Goal: Task Accomplishment & Management: Use online tool/utility

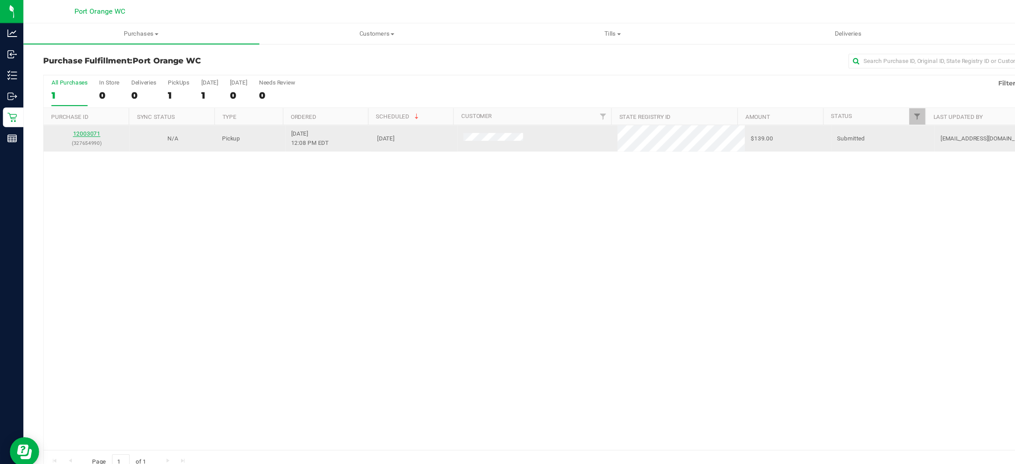
click at [74, 121] on link "12003071" at bounding box center [78, 120] width 25 height 6
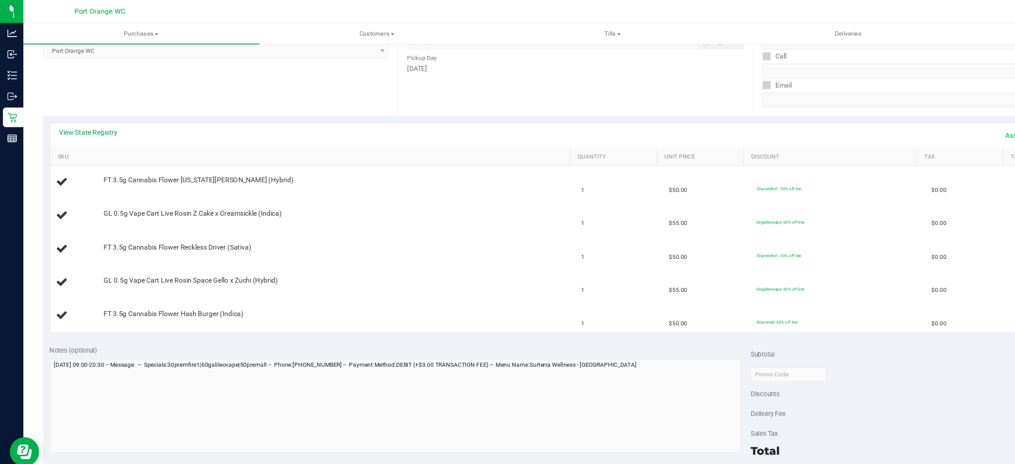
scroll to position [132, 0]
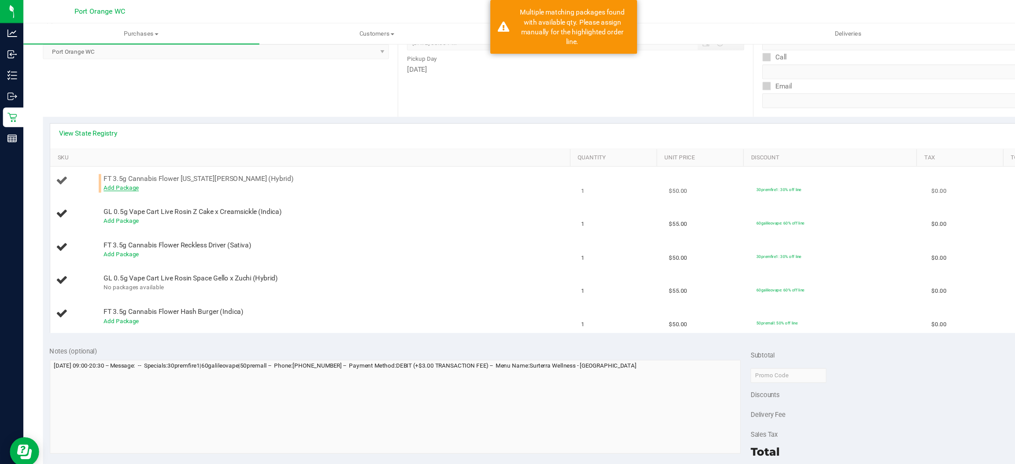
click at [104, 170] on link "Add Package" at bounding box center [109, 169] width 32 height 6
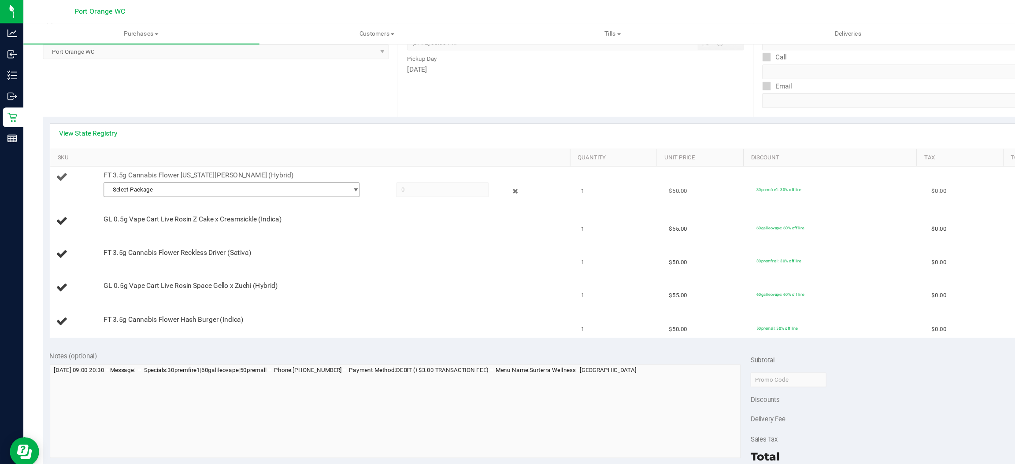
click at [317, 171] on span "select" at bounding box center [320, 170] width 7 height 7
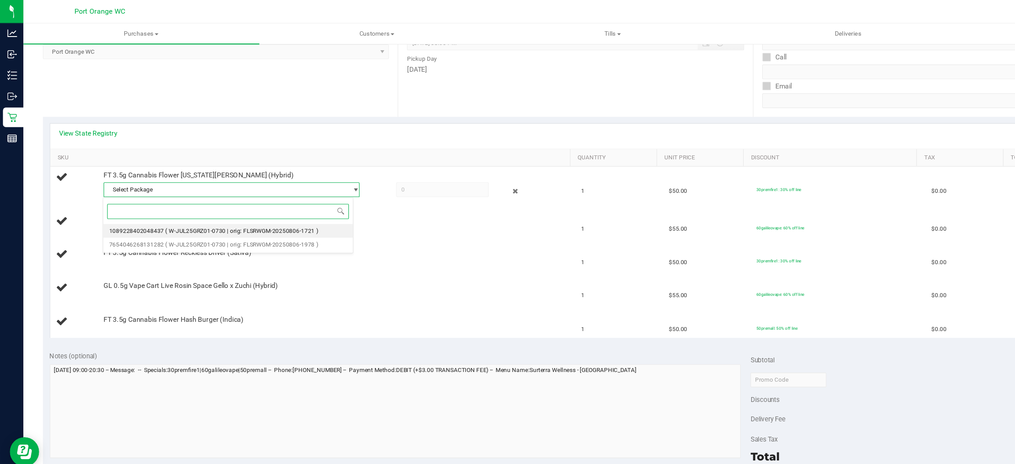
click at [245, 208] on span "( W-JUL25GRZ01-0730 | orig: FLSRWGM-20250806-1721 )" at bounding box center [217, 208] width 137 height 6
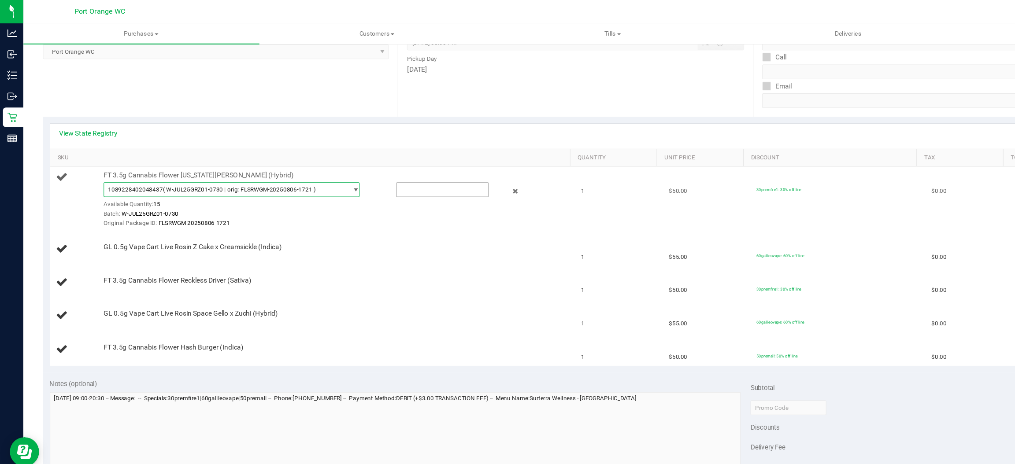
click at [357, 173] on input "text" at bounding box center [398, 171] width 82 height 12
type input "1"
click at [100, 259] on link "Add Package" at bounding box center [109, 259] width 32 height 6
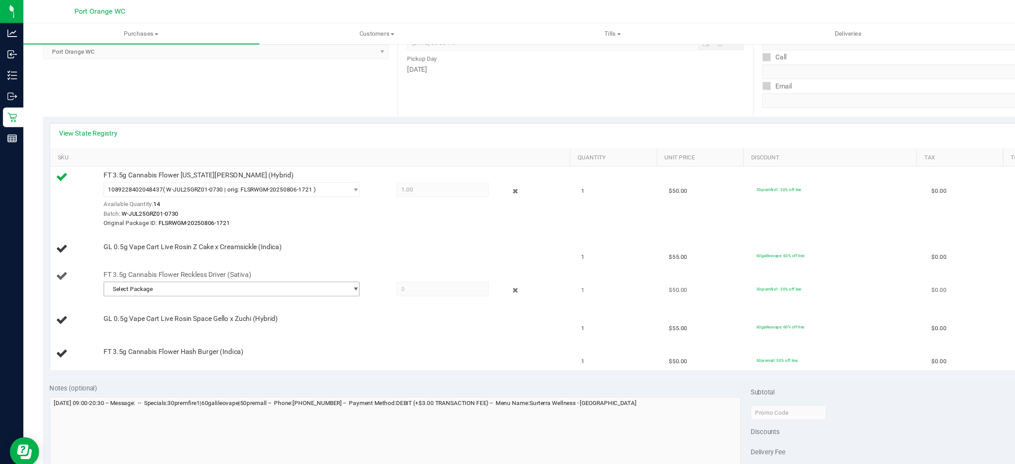
click at [317, 264] on span "select" at bounding box center [320, 260] width 7 height 7
click at [279, 292] on li "3984075206180503 ( W-SEP25SNP01-0908 | orig: FLSRWGM-20250912-444 )" at bounding box center [205, 298] width 225 height 12
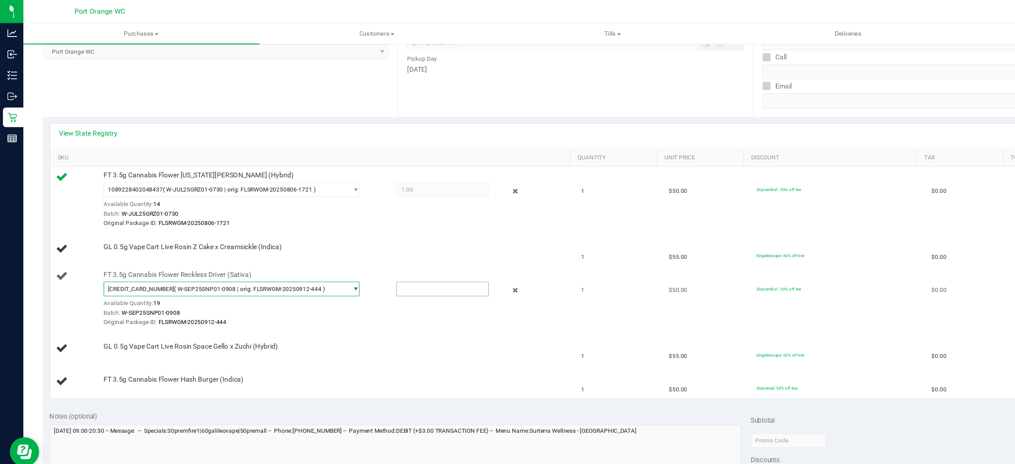
click at [360, 263] on input "text" at bounding box center [398, 260] width 82 height 12
type input "1"
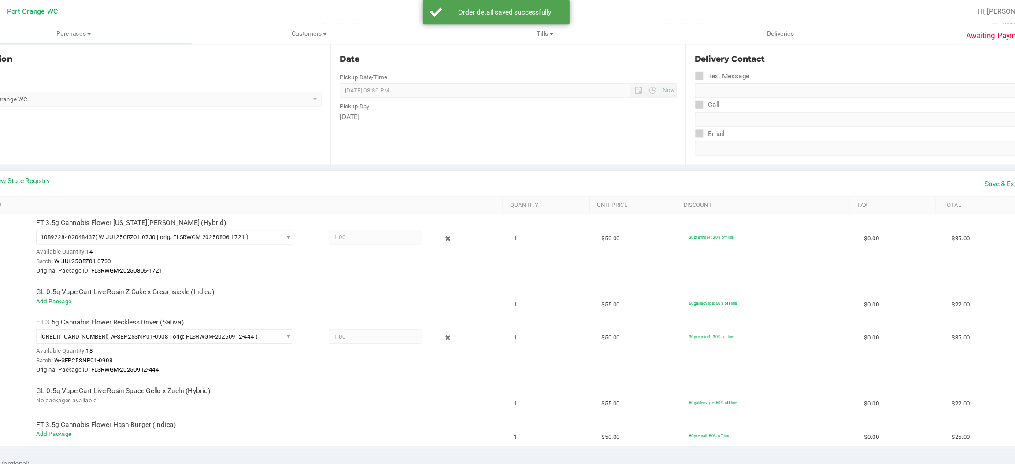
scroll to position [0, 0]
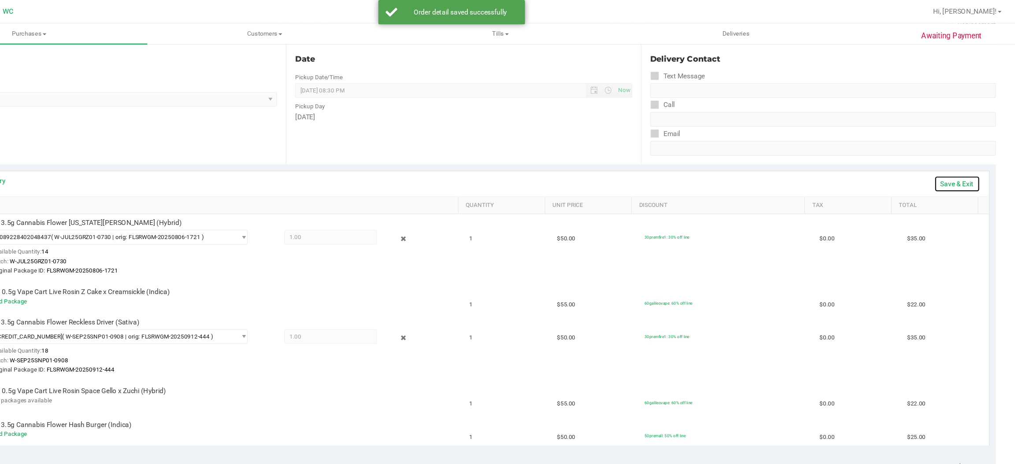
click at [952, 162] on link "Save & Exit" at bounding box center [962, 165] width 41 height 15
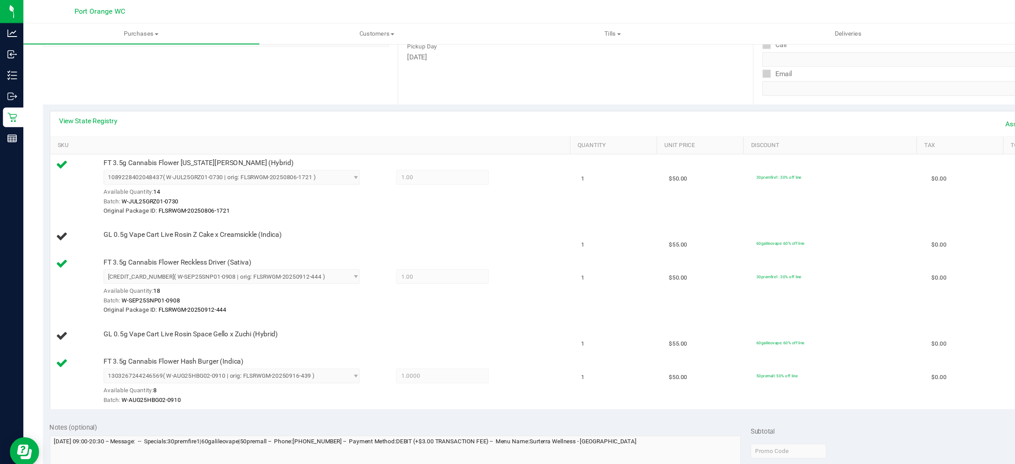
scroll to position [140, 0]
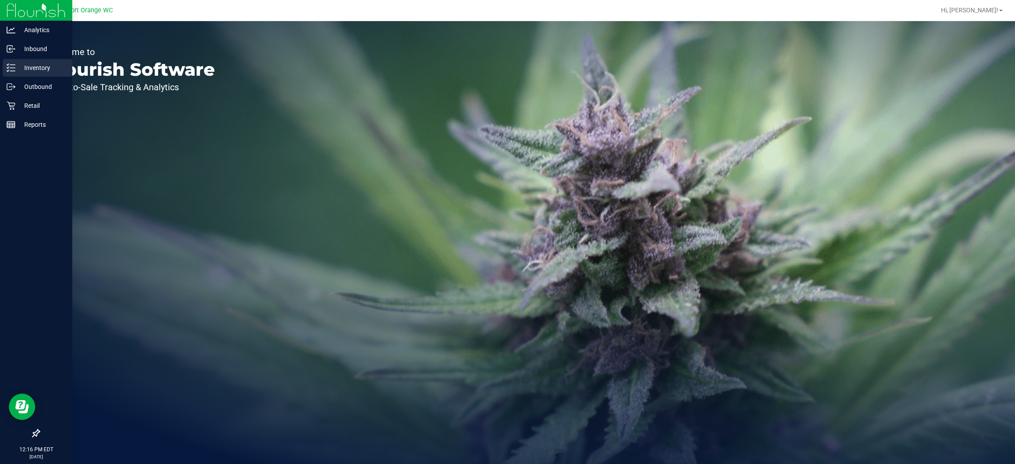
click at [11, 68] on line at bounding box center [12, 68] width 5 height 0
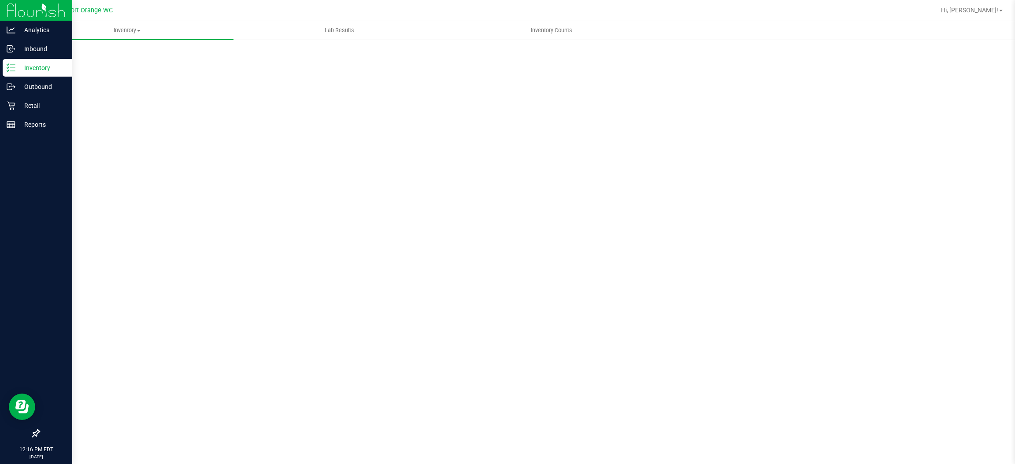
click at [37, 70] on p "Inventory" at bounding box center [41, 68] width 53 height 11
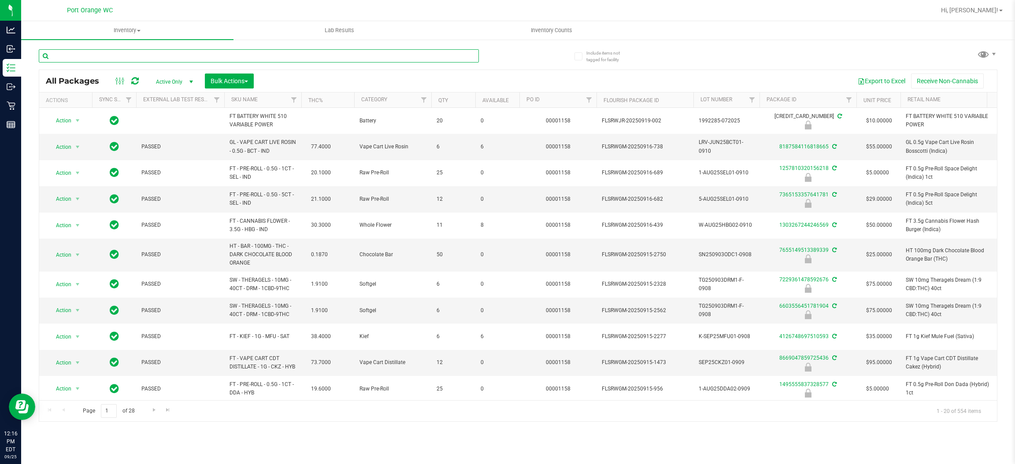
click at [136, 55] on input "text" at bounding box center [259, 55] width 440 height 13
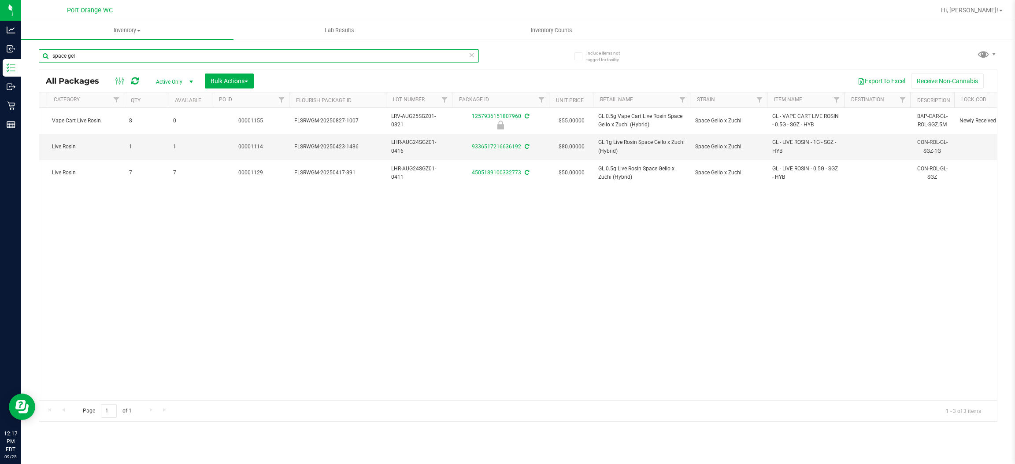
scroll to position [0, 340]
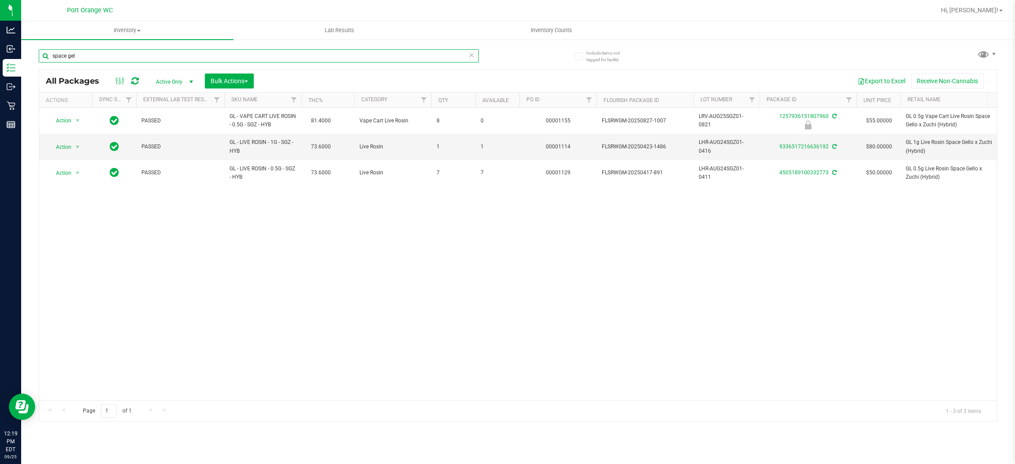
type input "space gel"
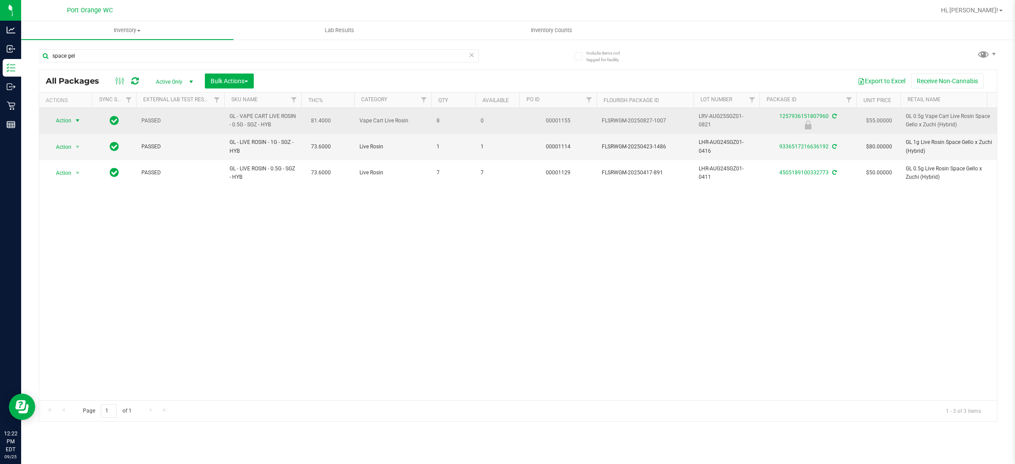
click at [76, 121] on span "select" at bounding box center [77, 120] width 7 height 7
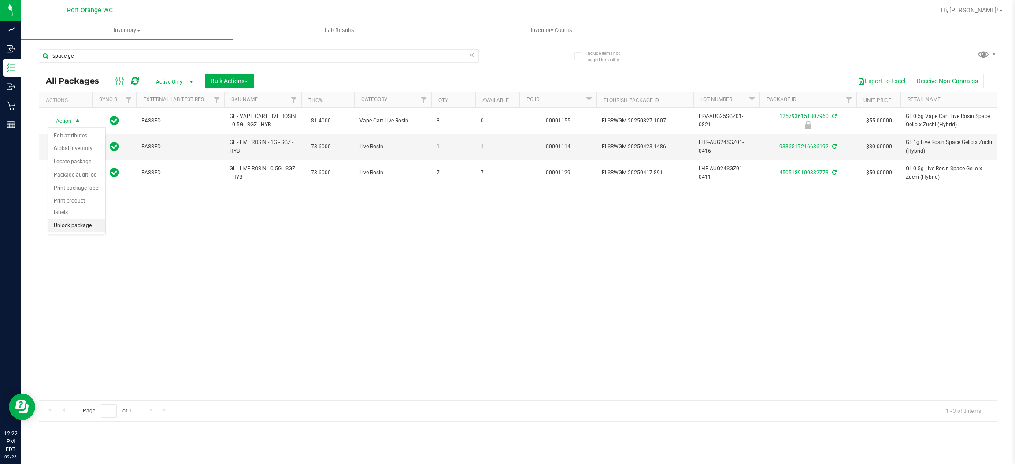
click at [82, 219] on li "Unlock package" at bounding box center [76, 225] width 57 height 13
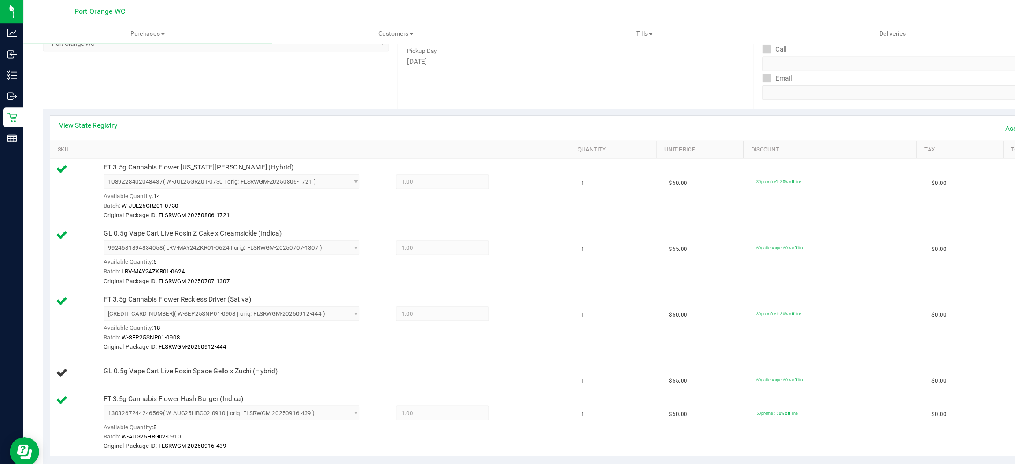
scroll to position [145, 0]
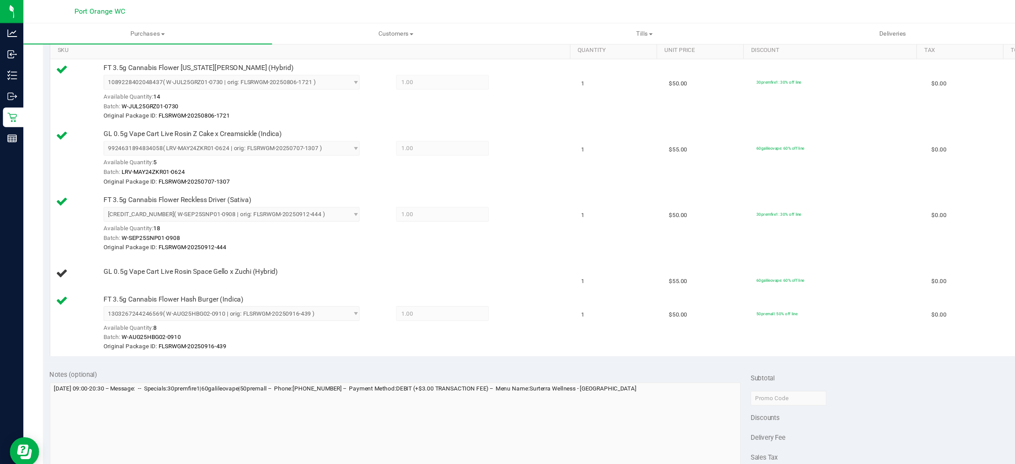
scroll to position [233, 0]
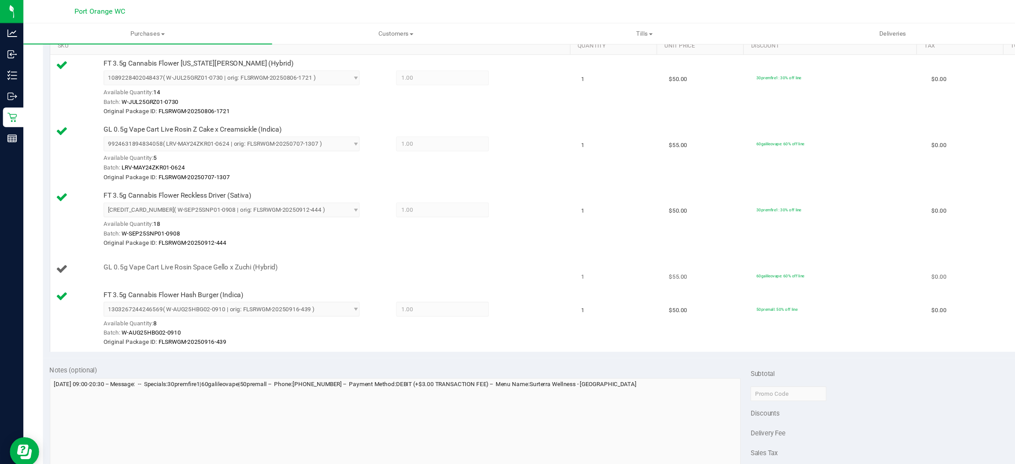
click at [60, 242] on icon at bounding box center [56, 242] width 11 height 11
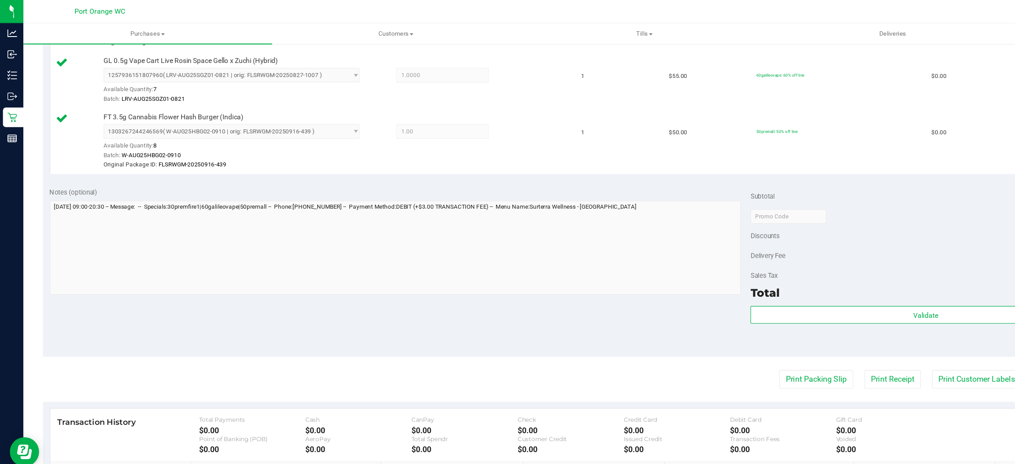
scroll to position [424, 0]
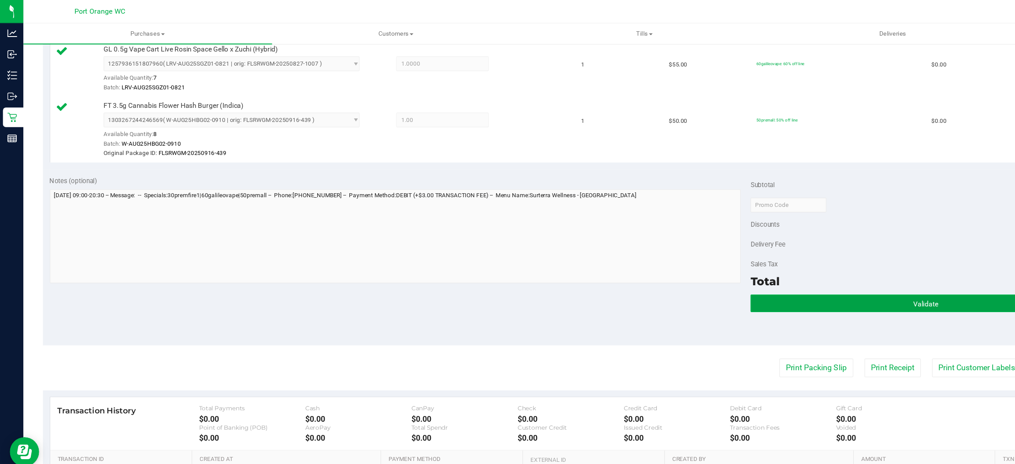
click at [798, 268] on button "Validate" at bounding box center [833, 273] width 315 height 16
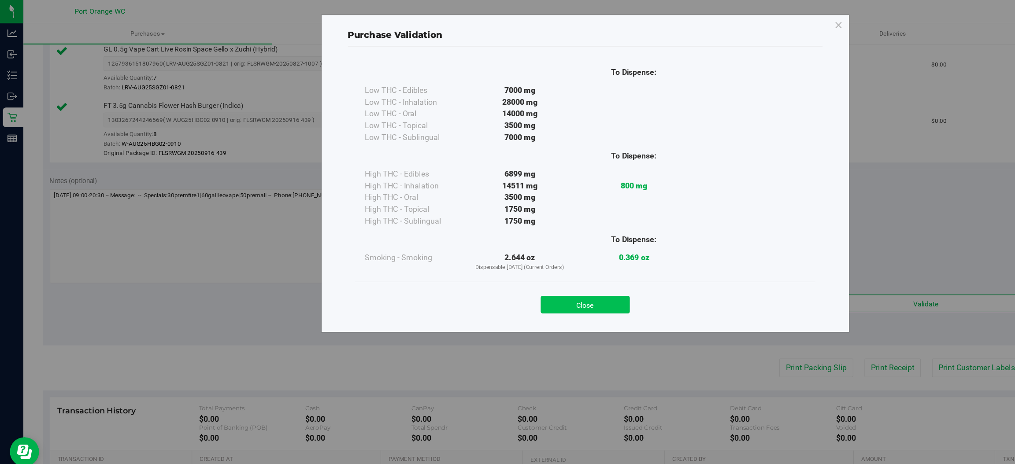
click at [533, 269] on button "Close" at bounding box center [527, 275] width 80 height 16
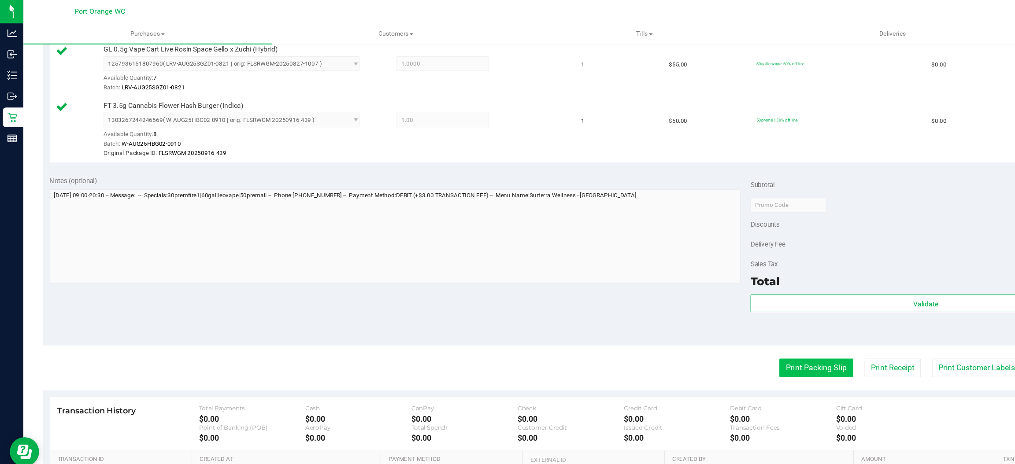
click at [730, 331] on button "Print Packing Slip" at bounding box center [735, 331] width 67 height 17
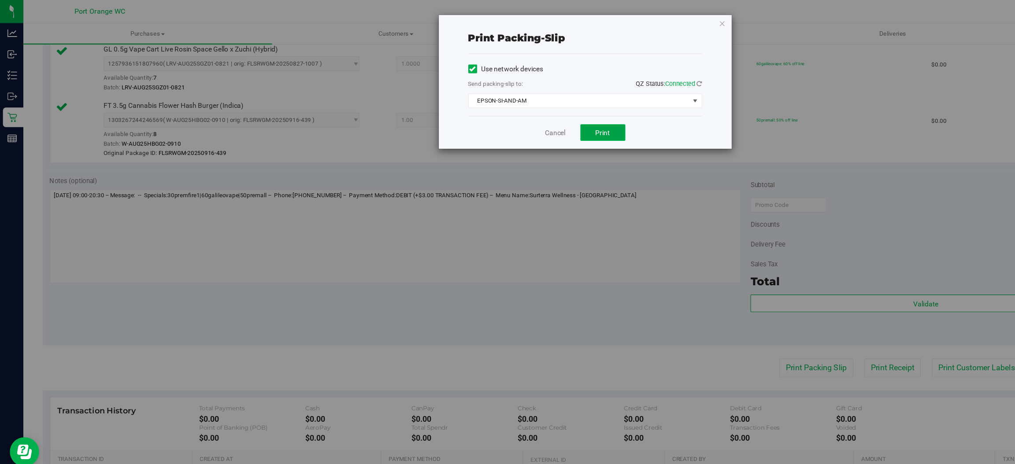
click at [535, 121] on button "Print" at bounding box center [542, 119] width 41 height 15
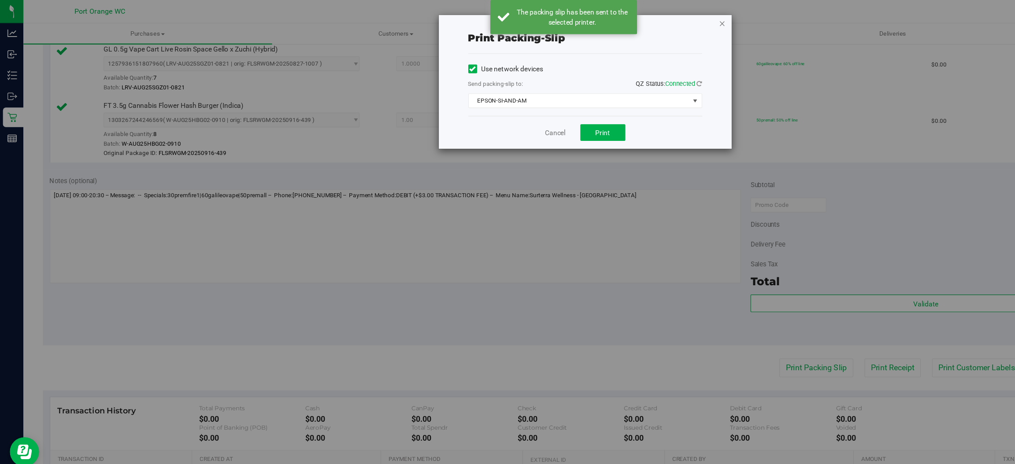
click at [651, 20] on icon "button" at bounding box center [650, 21] width 6 height 11
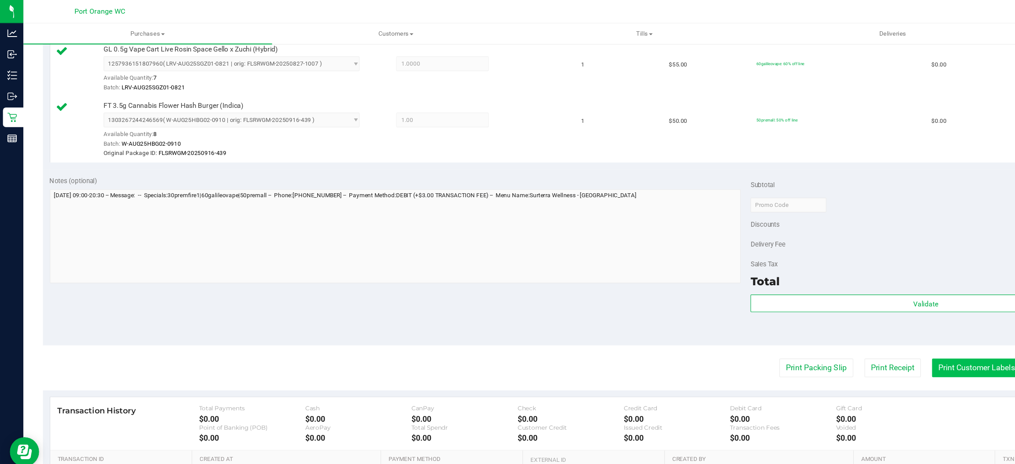
click at [858, 327] on button "Print Customer Labels" at bounding box center [879, 331] width 80 height 17
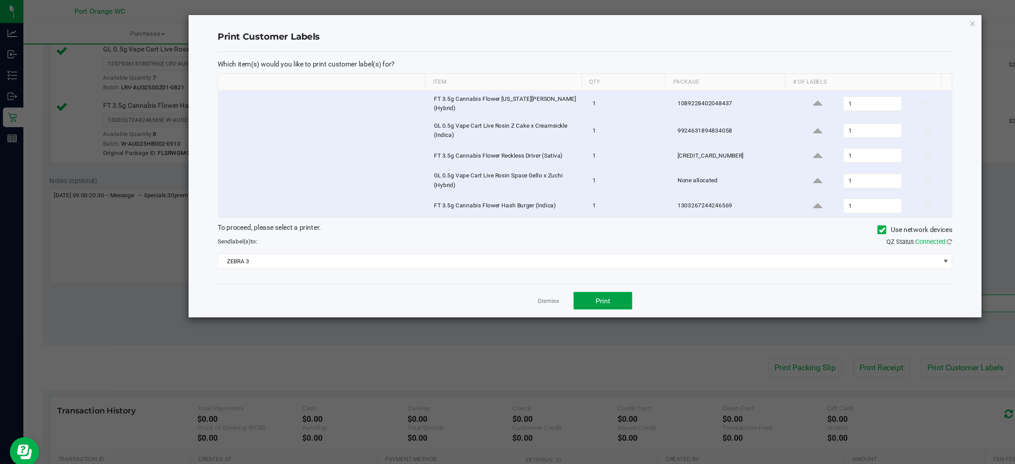
click at [542, 269] on span "Print" at bounding box center [542, 270] width 13 height 7
click at [875, 20] on icon "button" at bounding box center [876, 21] width 6 height 11
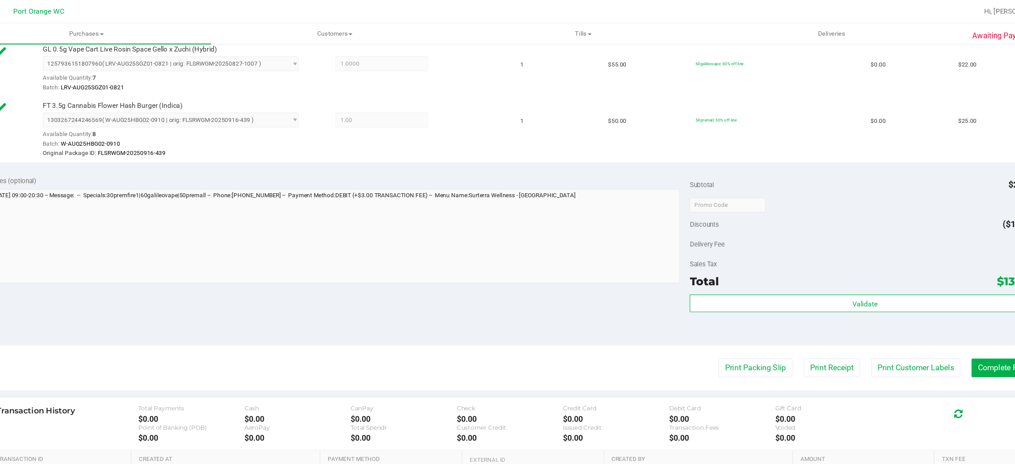
scroll to position [0, 0]
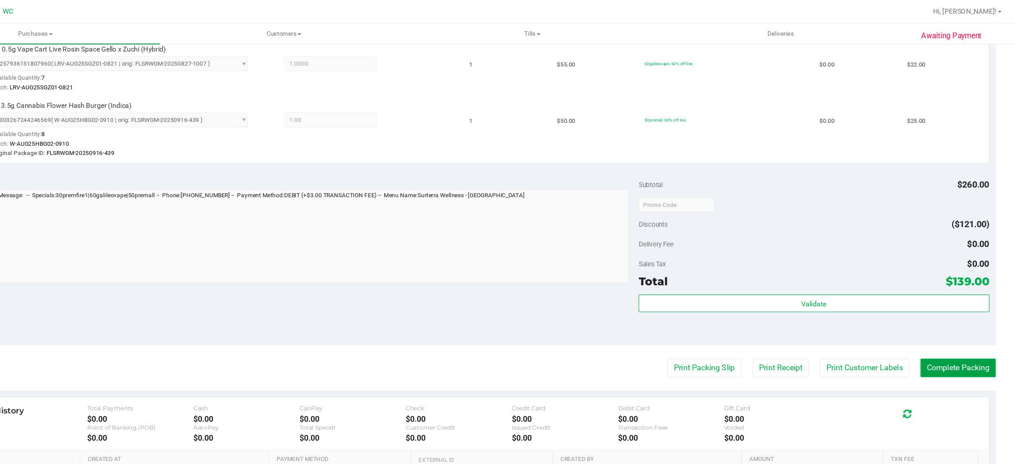
click at [961, 329] on button "Complete Packing" at bounding box center [964, 331] width 68 height 17
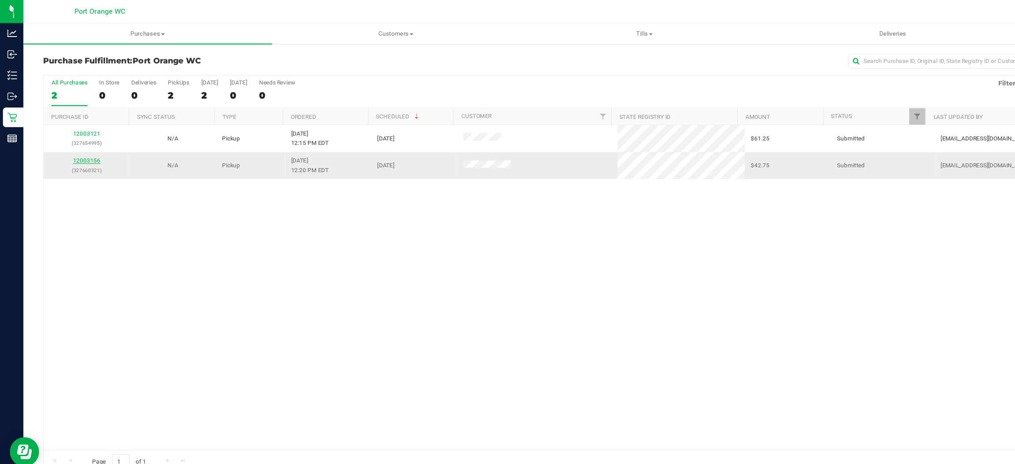
click at [88, 142] on link "12003156" at bounding box center [78, 144] width 25 height 6
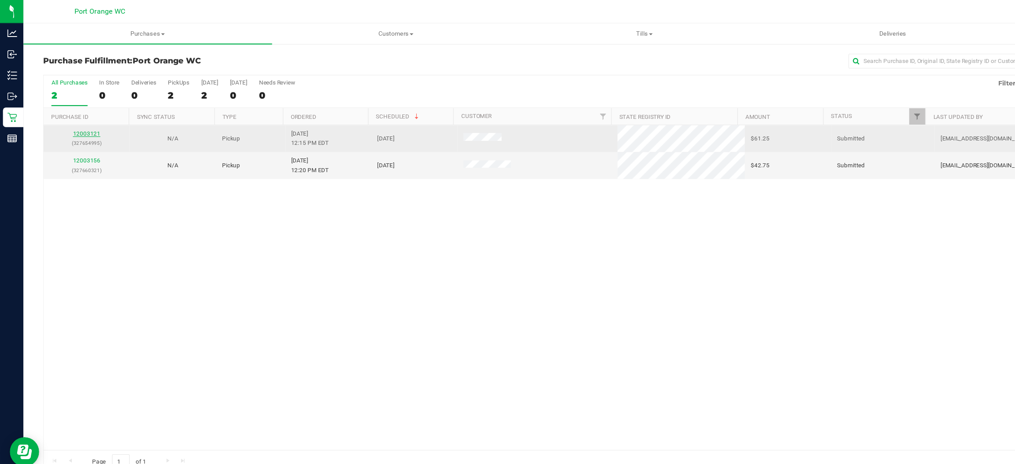
click at [77, 121] on link "12003121" at bounding box center [78, 120] width 25 height 6
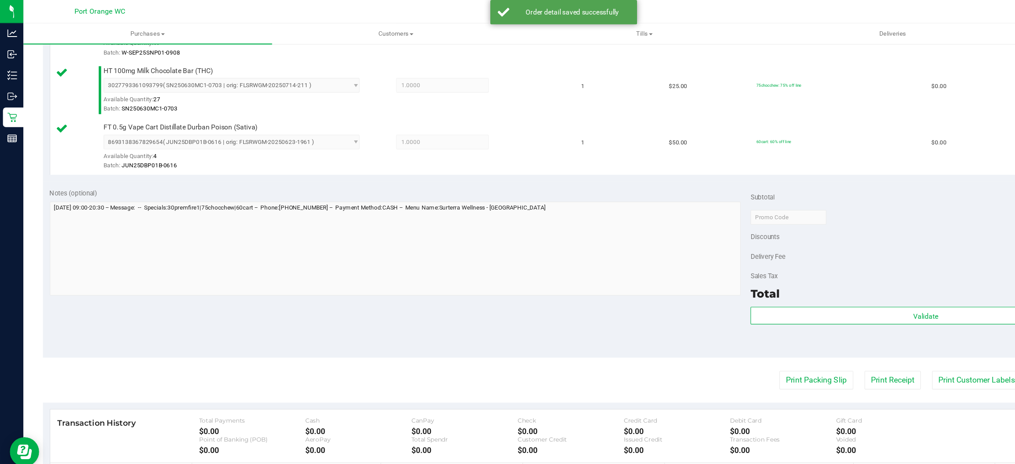
scroll to position [287, 0]
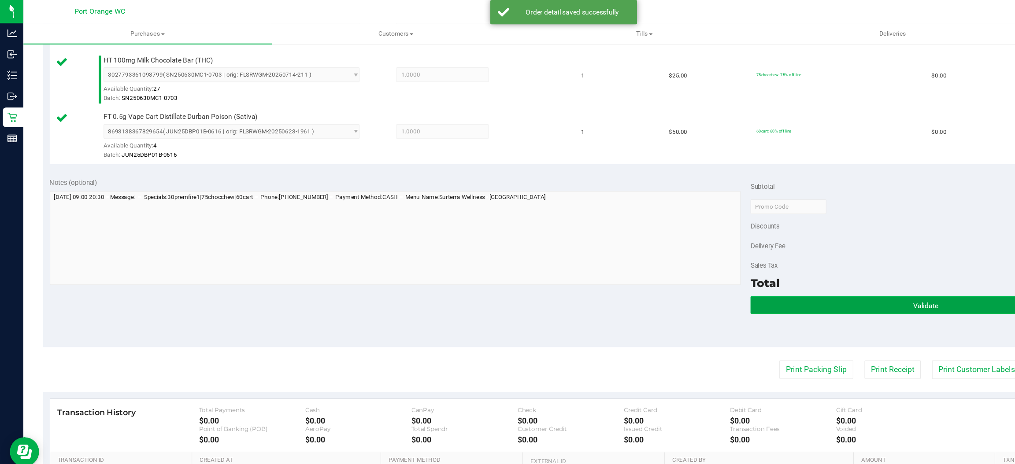
click at [790, 276] on button "Validate" at bounding box center [833, 275] width 315 height 16
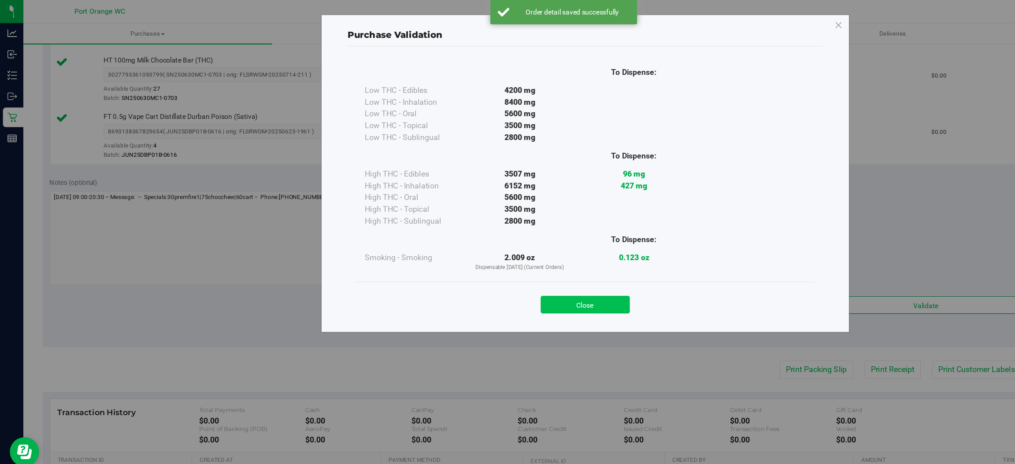
click at [522, 272] on button "Close" at bounding box center [527, 275] width 80 height 16
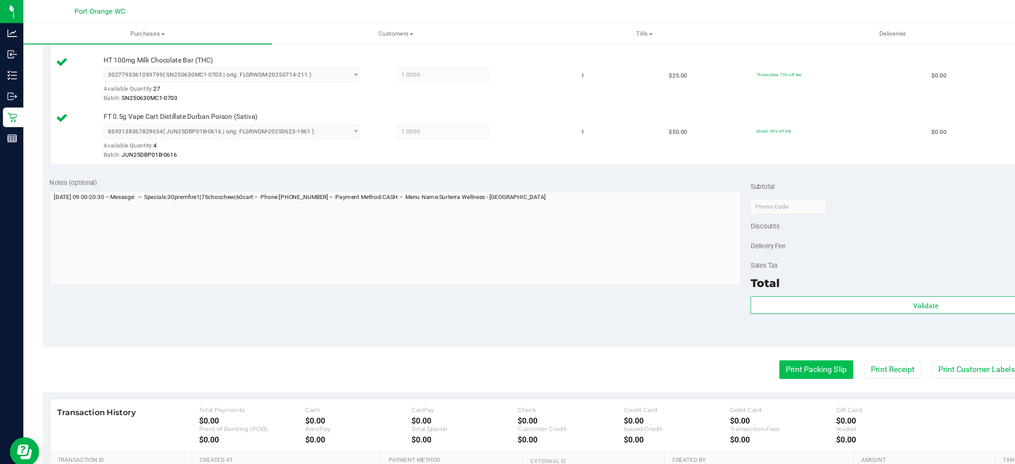
click at [715, 333] on button "Print Packing Slip" at bounding box center [735, 333] width 67 height 17
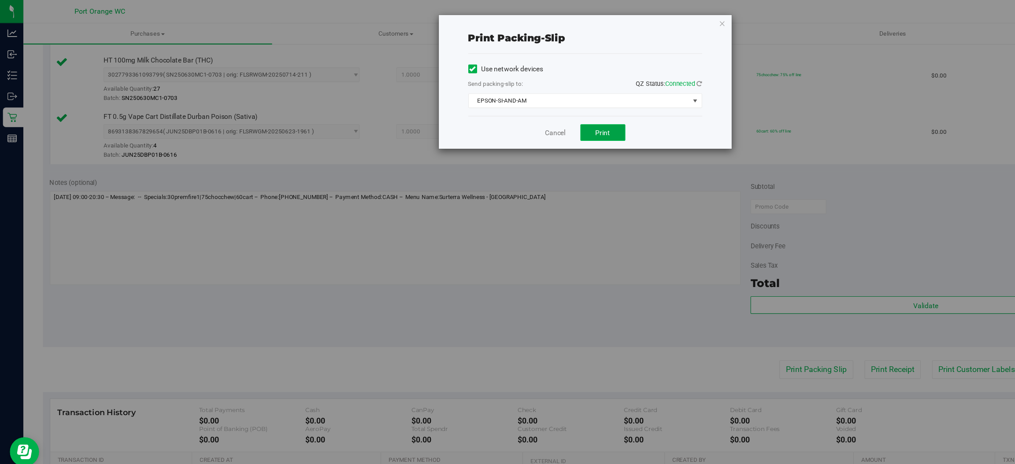
click at [548, 122] on span "Print" at bounding box center [542, 119] width 13 height 7
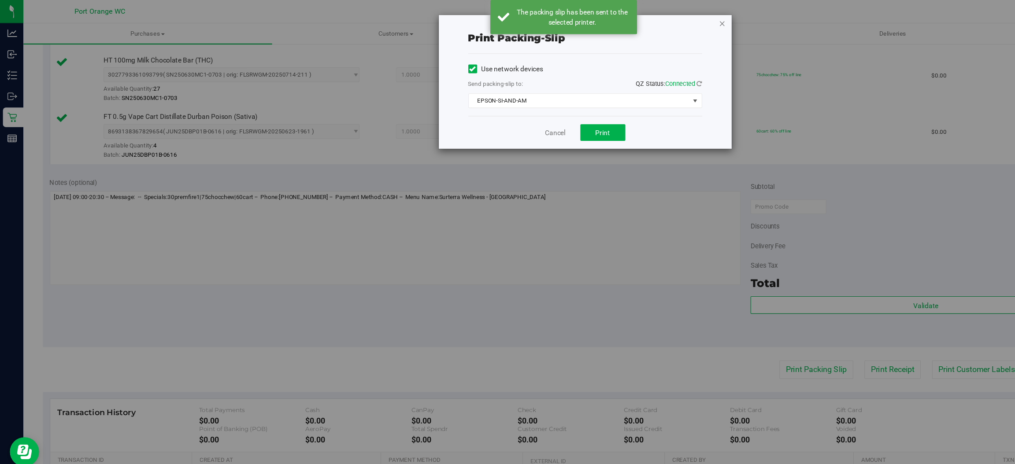
click at [649, 20] on icon "button" at bounding box center [650, 21] width 6 height 11
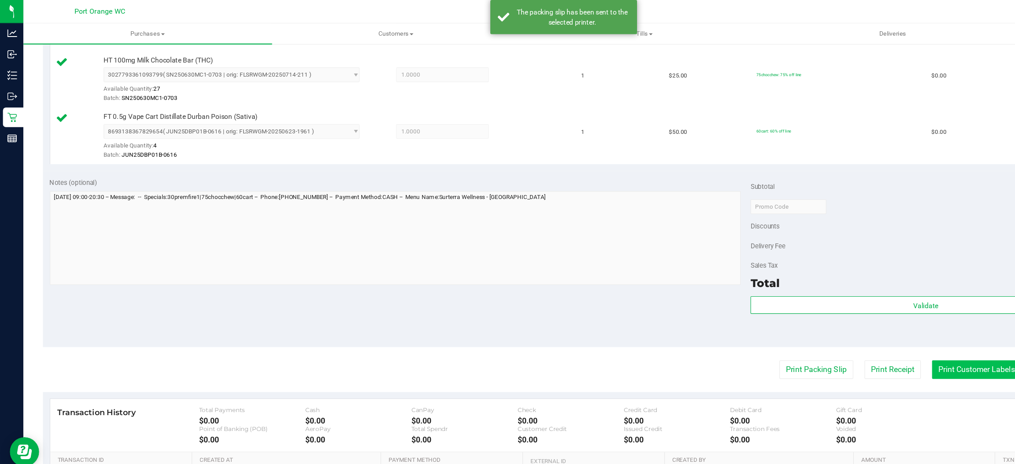
click at [858, 335] on button "Print Customer Labels" at bounding box center [879, 333] width 80 height 17
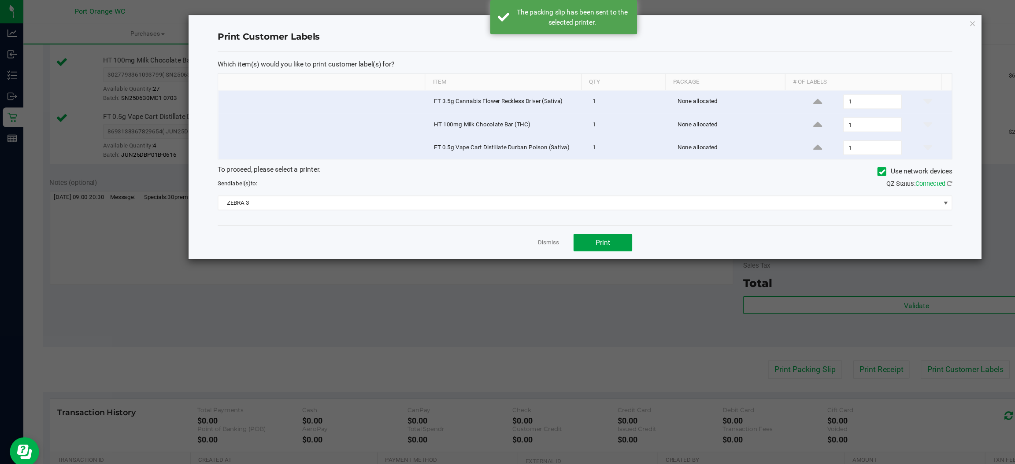
click at [541, 224] on button "Print" at bounding box center [542, 219] width 53 height 16
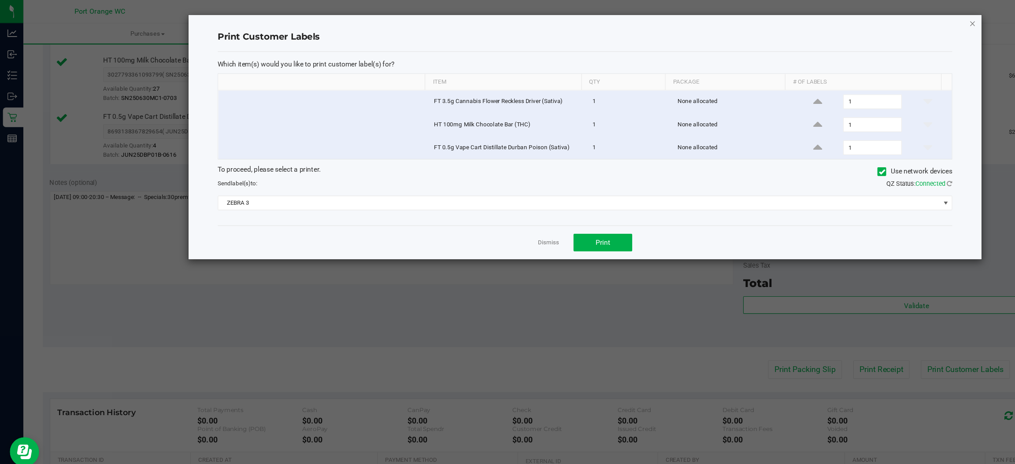
click at [875, 20] on icon "button" at bounding box center [876, 21] width 6 height 11
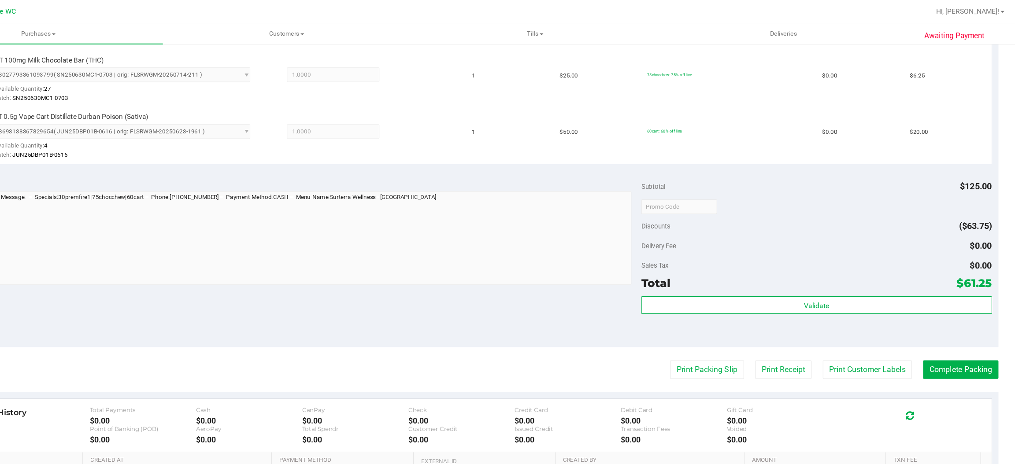
scroll to position [0, 0]
click at [941, 332] on button "Complete Packing" at bounding box center [964, 333] width 68 height 17
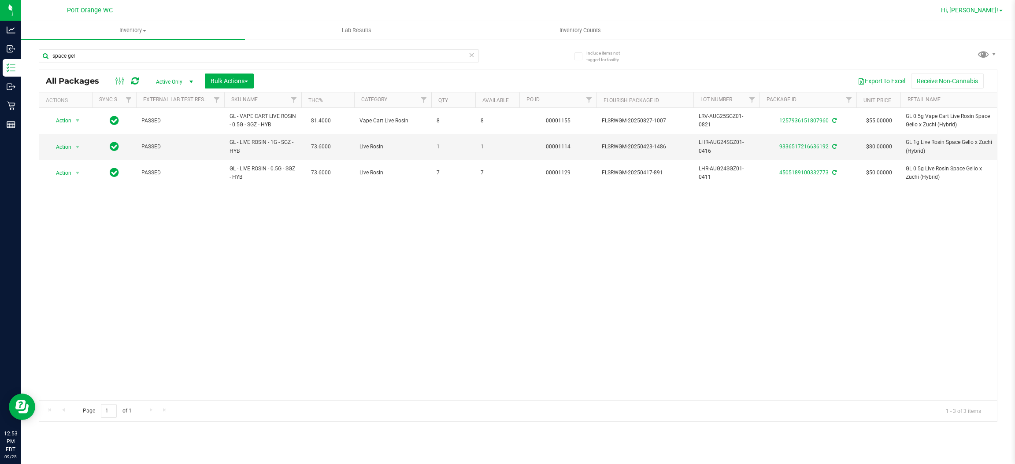
click at [983, 9] on span "Hi, [PERSON_NAME]!" at bounding box center [969, 10] width 57 height 7
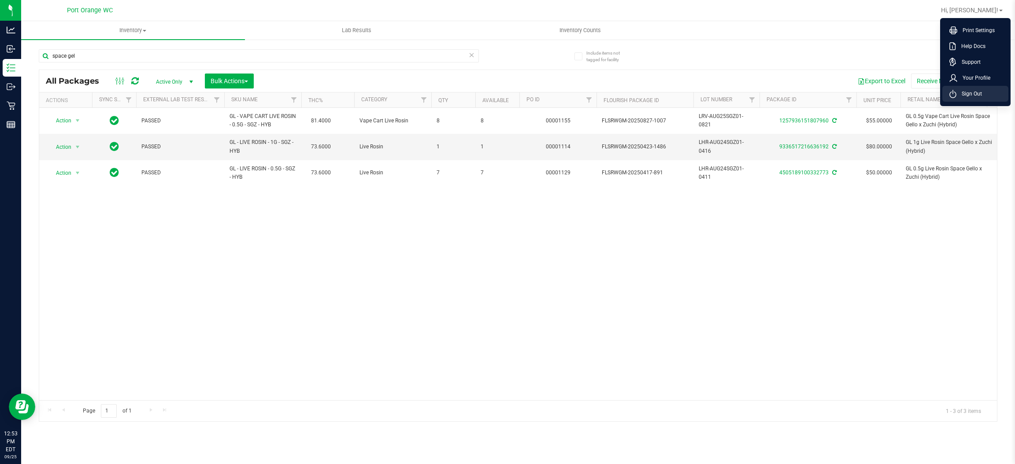
click at [965, 95] on span "Sign Out" at bounding box center [969, 93] width 26 height 9
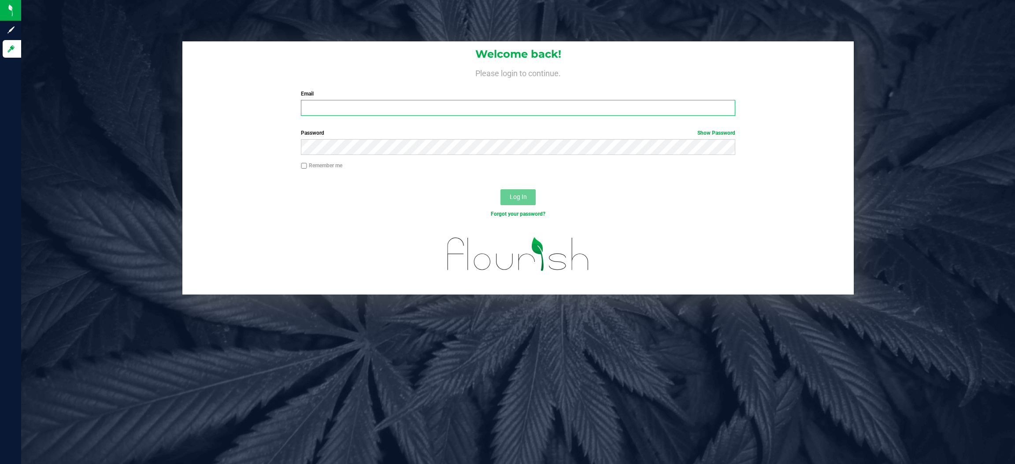
click at [459, 105] on input "Email" at bounding box center [518, 108] width 434 height 16
type input "[EMAIL_ADDRESS][DOMAIN_NAME]"
click at [500, 189] on button "Log In" at bounding box center [517, 197] width 35 height 16
